Goal: Task Accomplishment & Management: Use online tool/utility

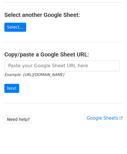
scroll to position [76, 0]
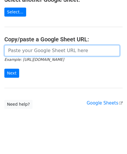
click at [29, 52] on input "url" at bounding box center [62, 50] width 116 height 11
paste input "[URL][DOMAIN_NAME]"
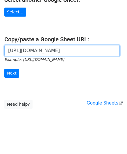
scroll to position [0, 129]
type input "[URL][DOMAIN_NAME]"
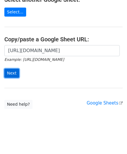
click at [10, 73] on input "Next" at bounding box center [11, 73] width 15 height 9
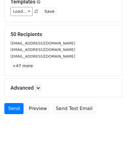
scroll to position [71, 0]
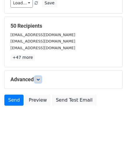
click at [39, 78] on icon at bounding box center [37, 79] width 3 height 3
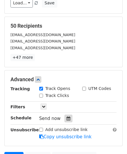
click at [67, 119] on icon at bounding box center [69, 119] width 4 height 4
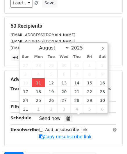
type input "[DATE] 12:00"
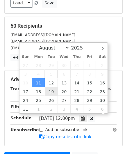
scroll to position [0, 0]
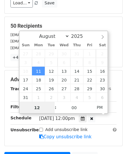
paste input "Hour"
type input "2"
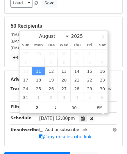
type input "[DATE] 14:00"
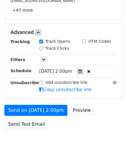
scroll to position [138, 0]
